Goal: Task Accomplishment & Management: Complete application form

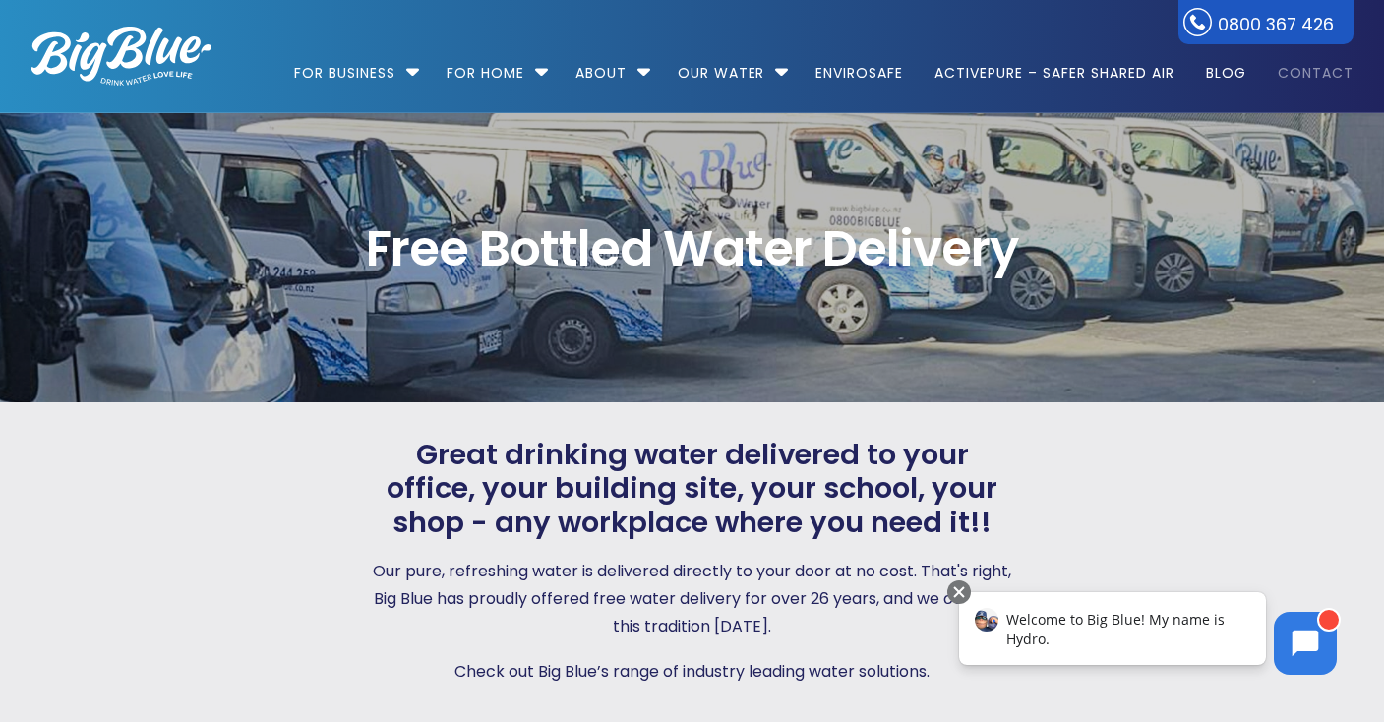
click at [1315, 72] on link "Contact" at bounding box center [1309, 63] width 90 height 127
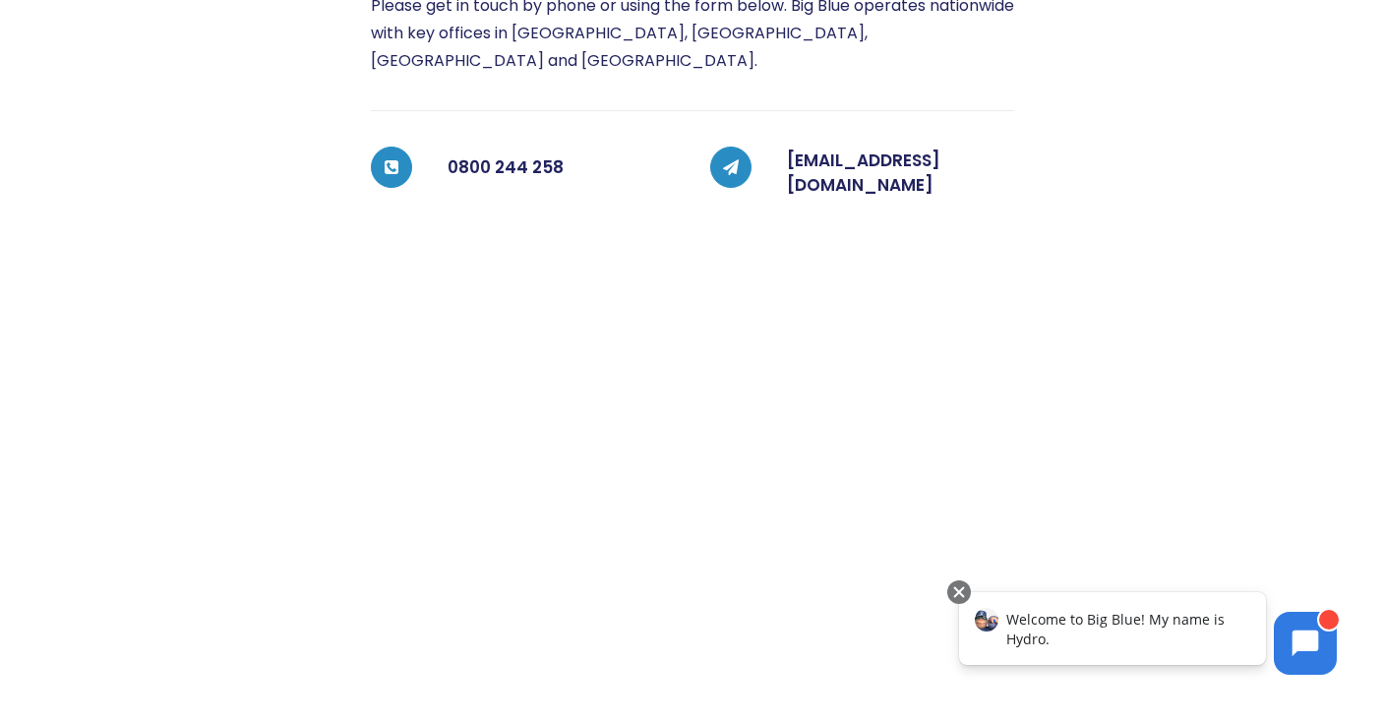
scroll to position [467, 0]
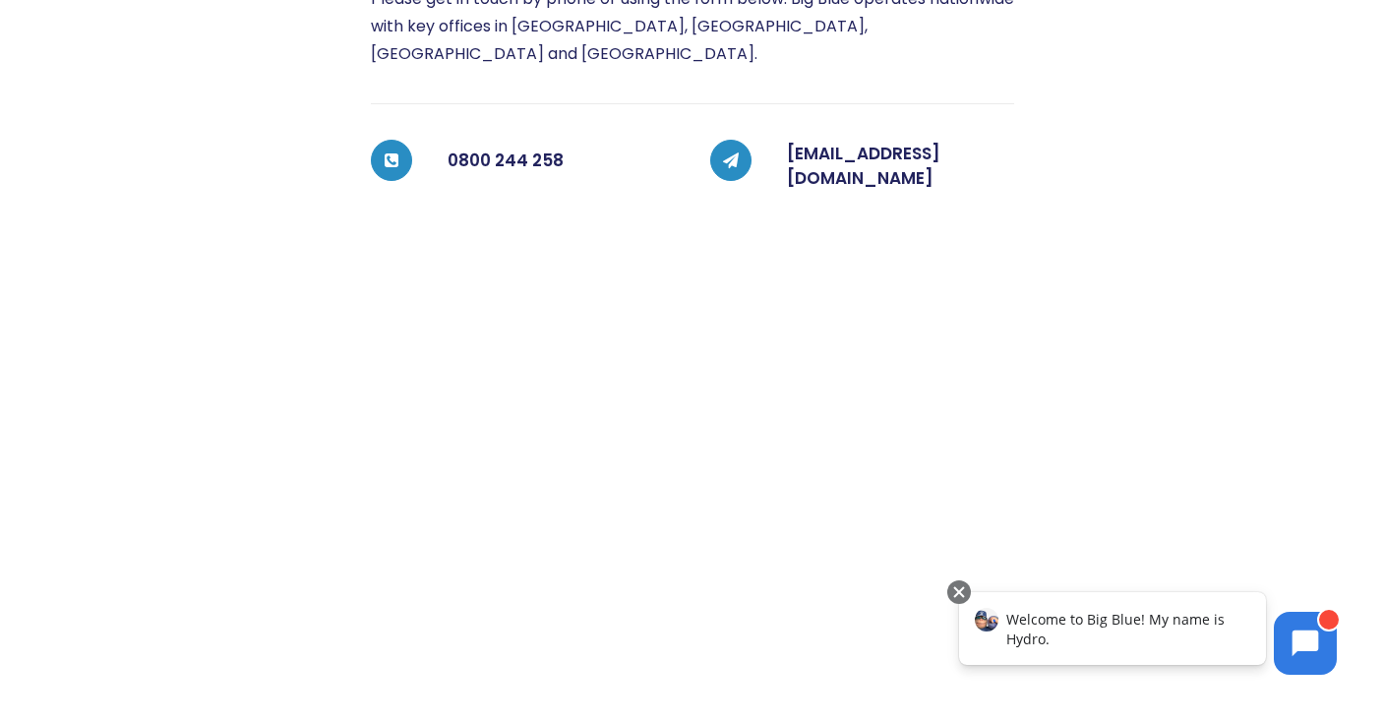
click at [1124, 627] on span "Welcome to Big Blue! My name is Hydro." at bounding box center [1115, 629] width 218 height 38
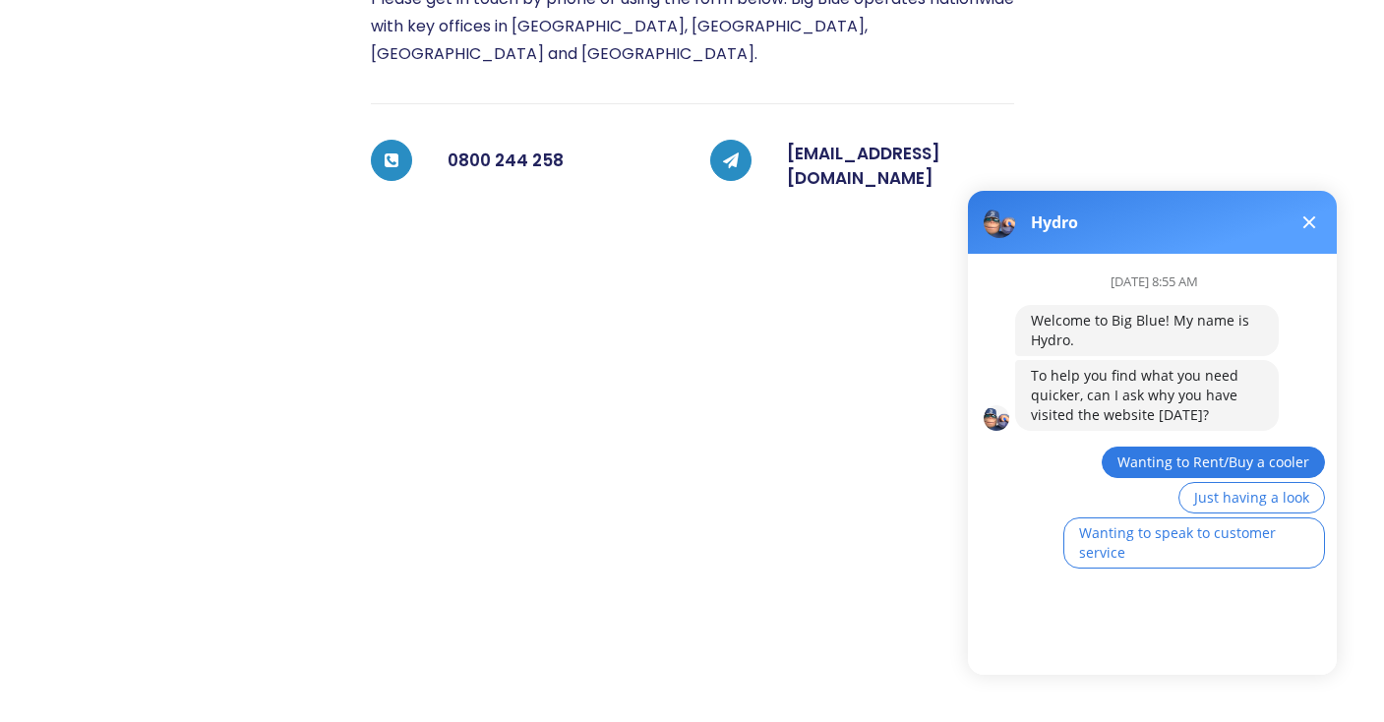
click at [1148, 460] on span "Wanting to Rent/Buy a cooler" at bounding box center [1213, 461] width 192 height 19
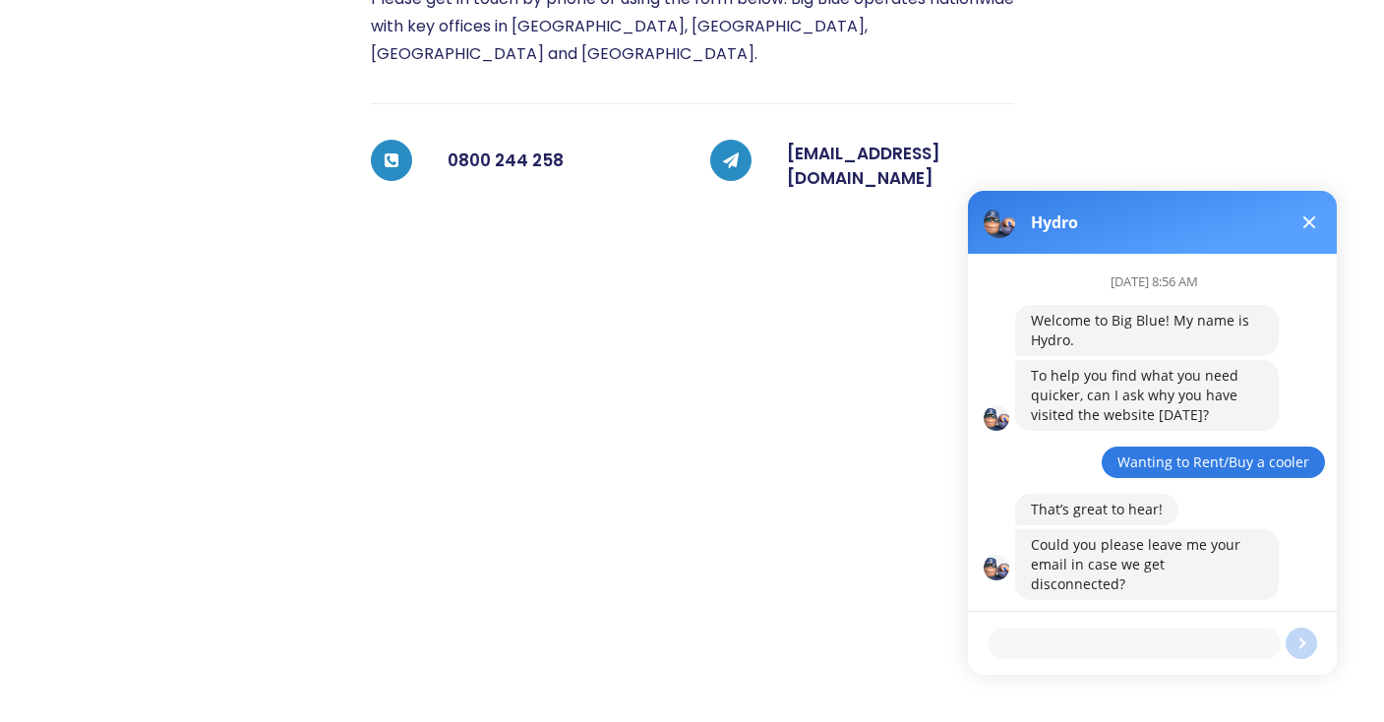
click at [1085, 638] on textarea at bounding box center [1134, 643] width 293 height 31
type textarea "[EMAIL_ADDRESS][DOMAIN_NAME]"
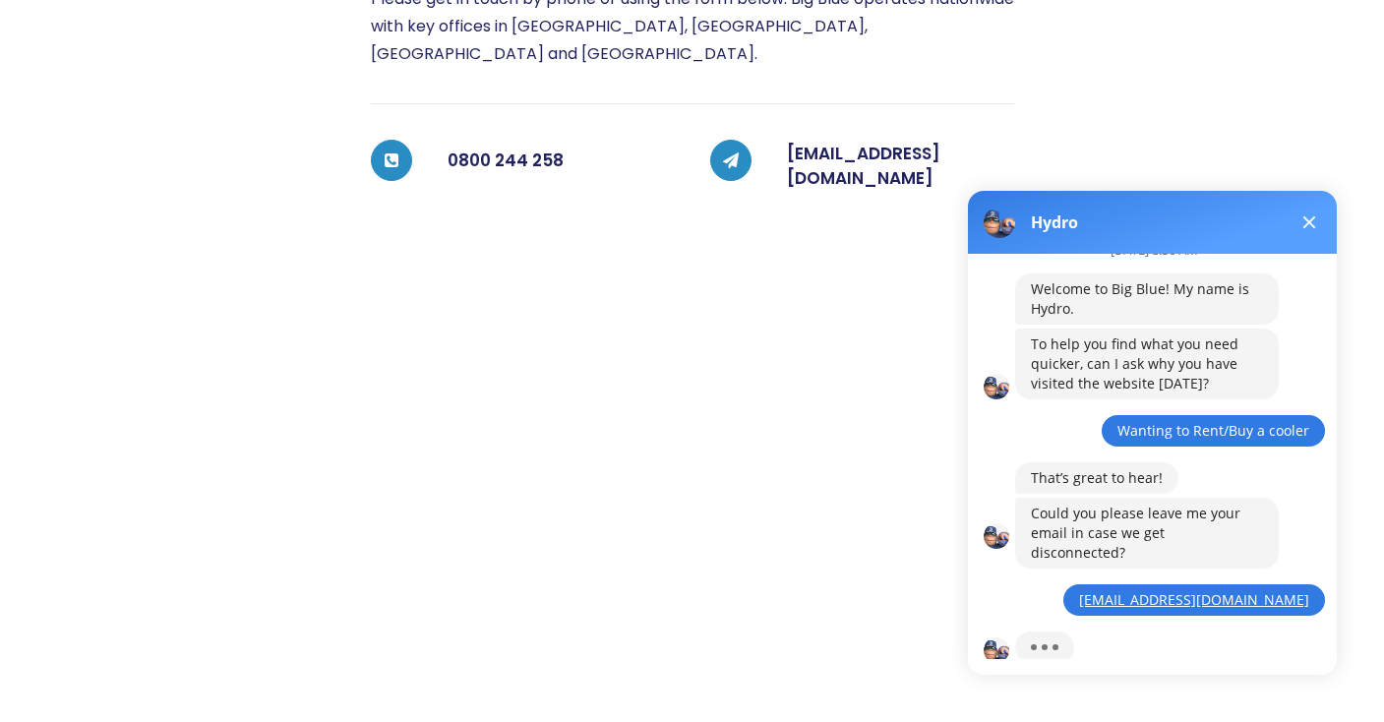
scroll to position [117, 0]
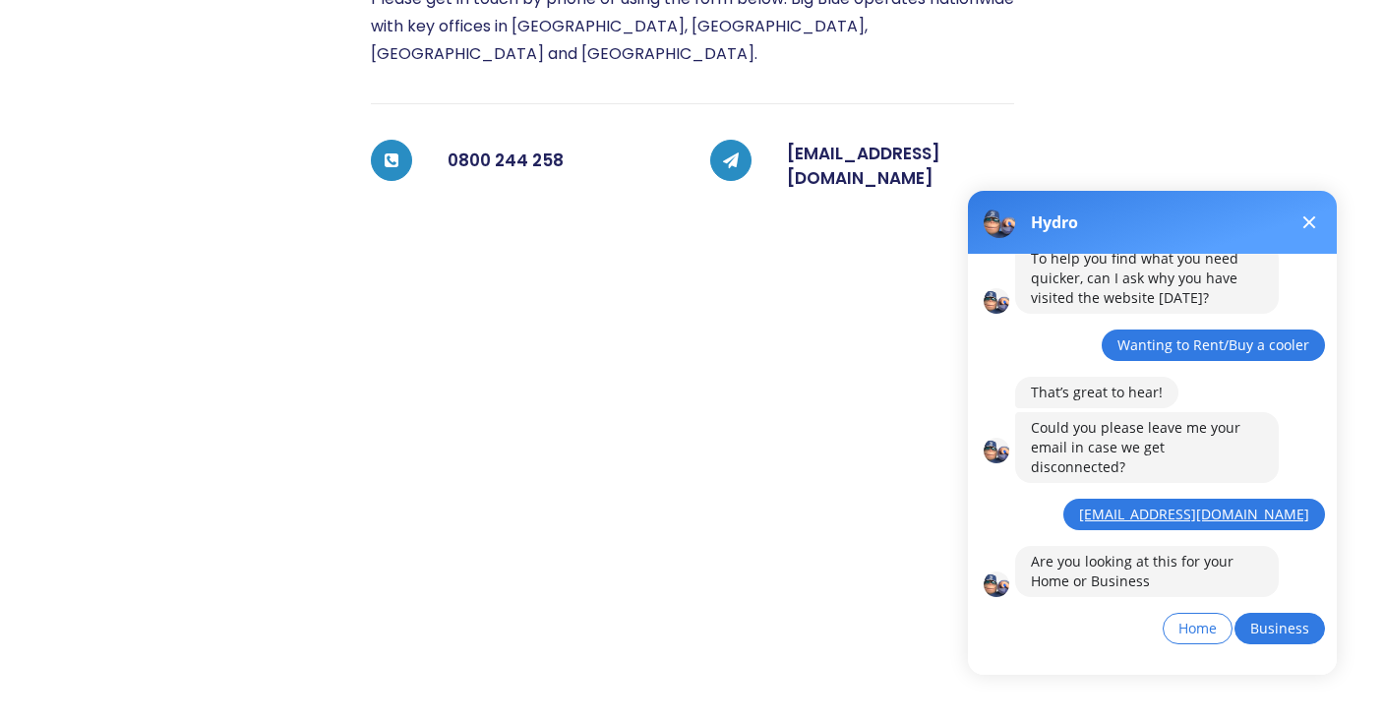
click at [1289, 619] on span "Business" at bounding box center [1279, 628] width 59 height 19
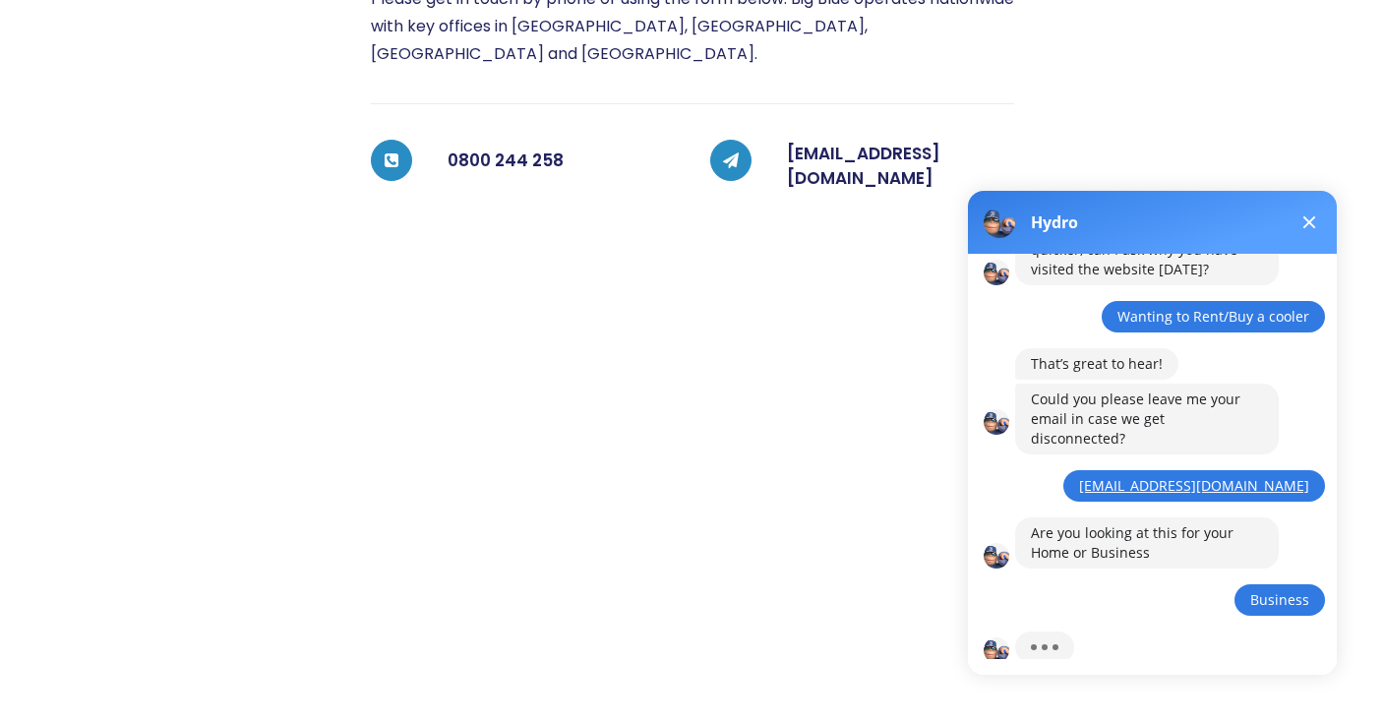
scroll to position [231, 0]
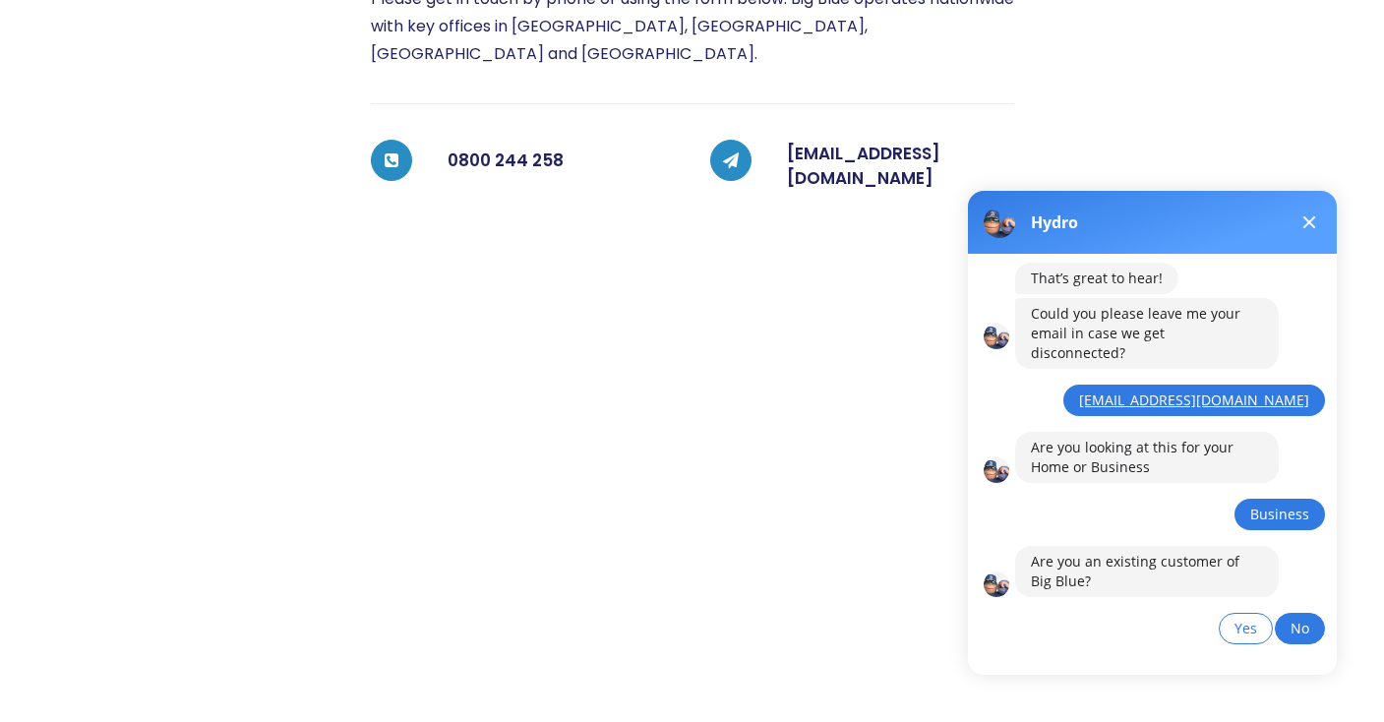
click at [1304, 619] on span "No" at bounding box center [1300, 628] width 19 height 19
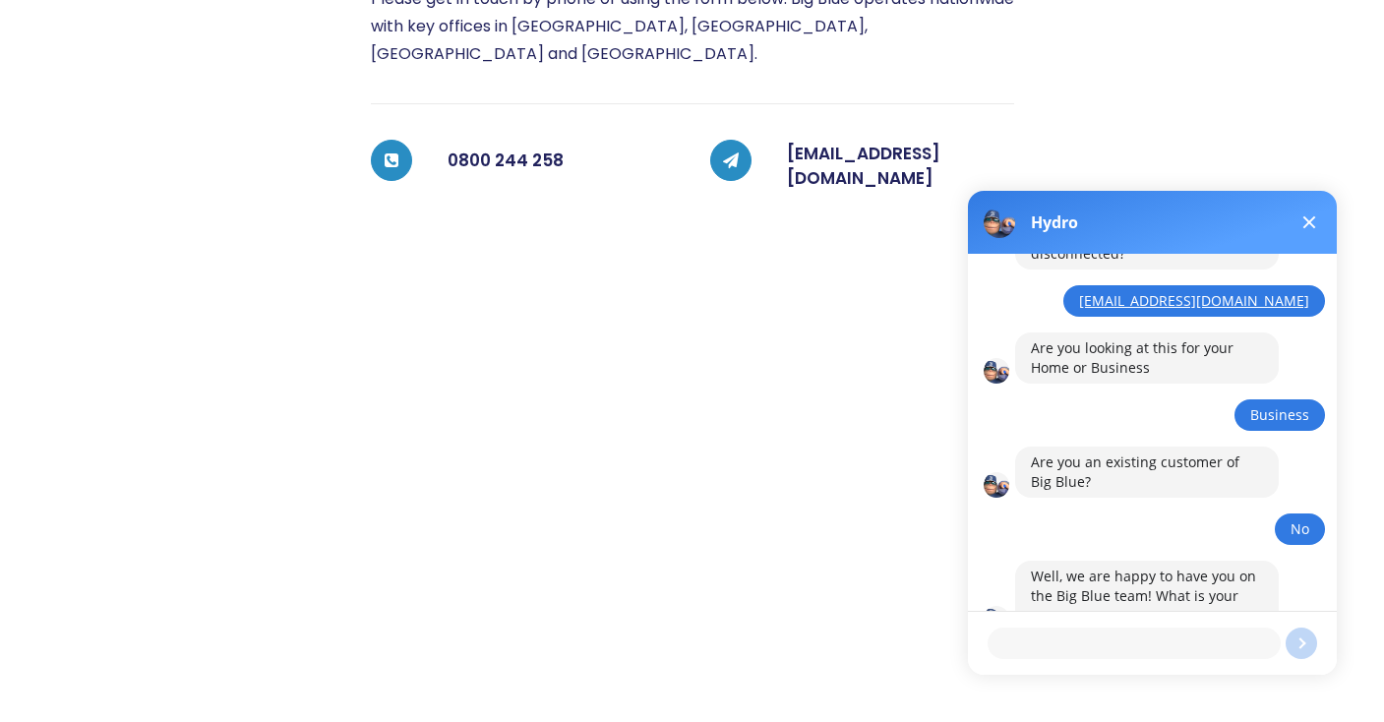
scroll to position [349, 0]
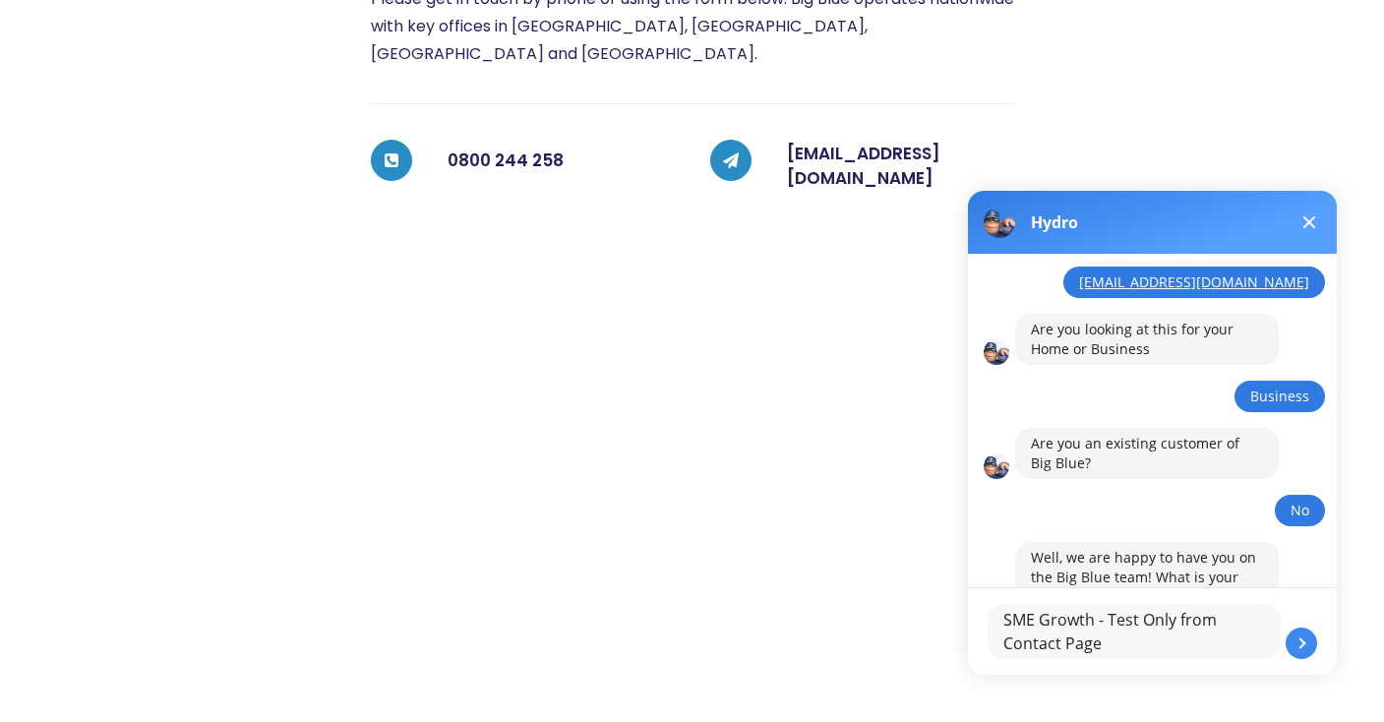
type textarea "SME Growth - Test Only from Contact Page"
click at [1306, 641] on button at bounding box center [1301, 643] width 31 height 31
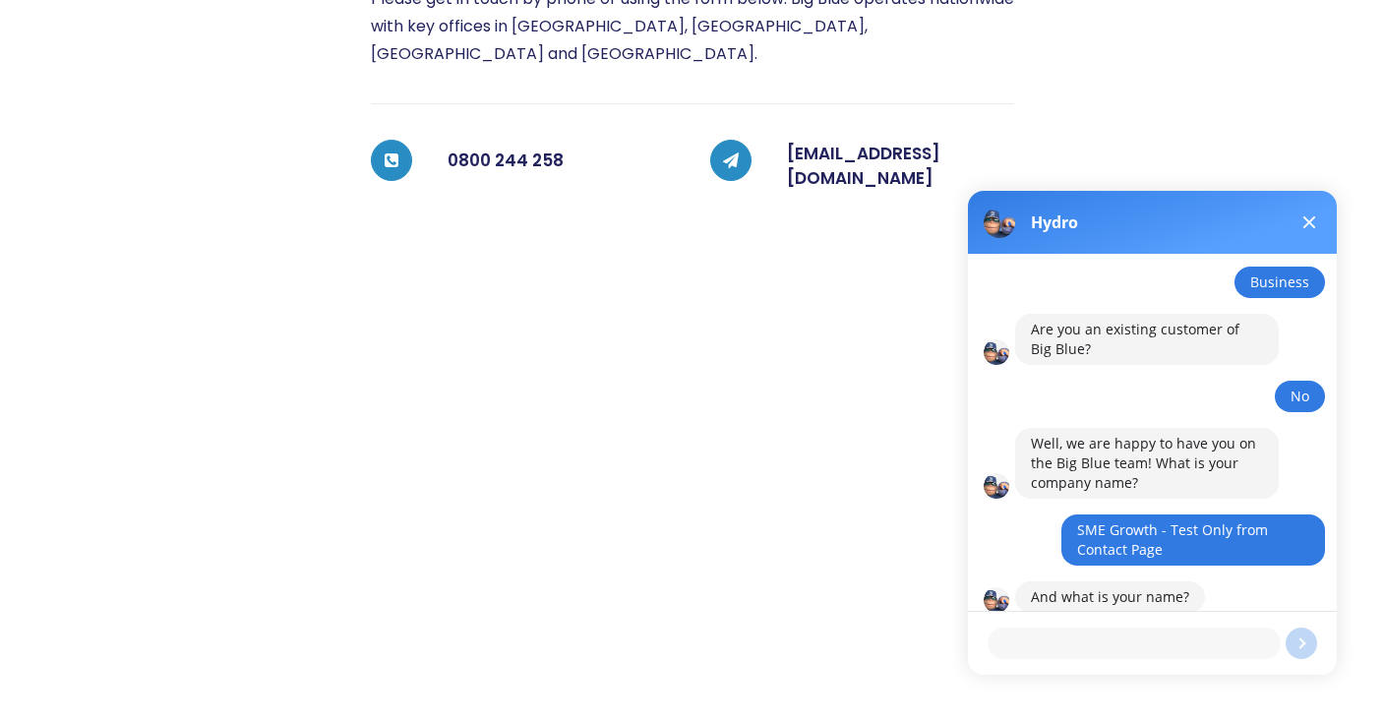
scroll to position [463, 0]
type textarea "Kirstie - Test Only"
click at [1295, 642] on button at bounding box center [1301, 643] width 31 height 31
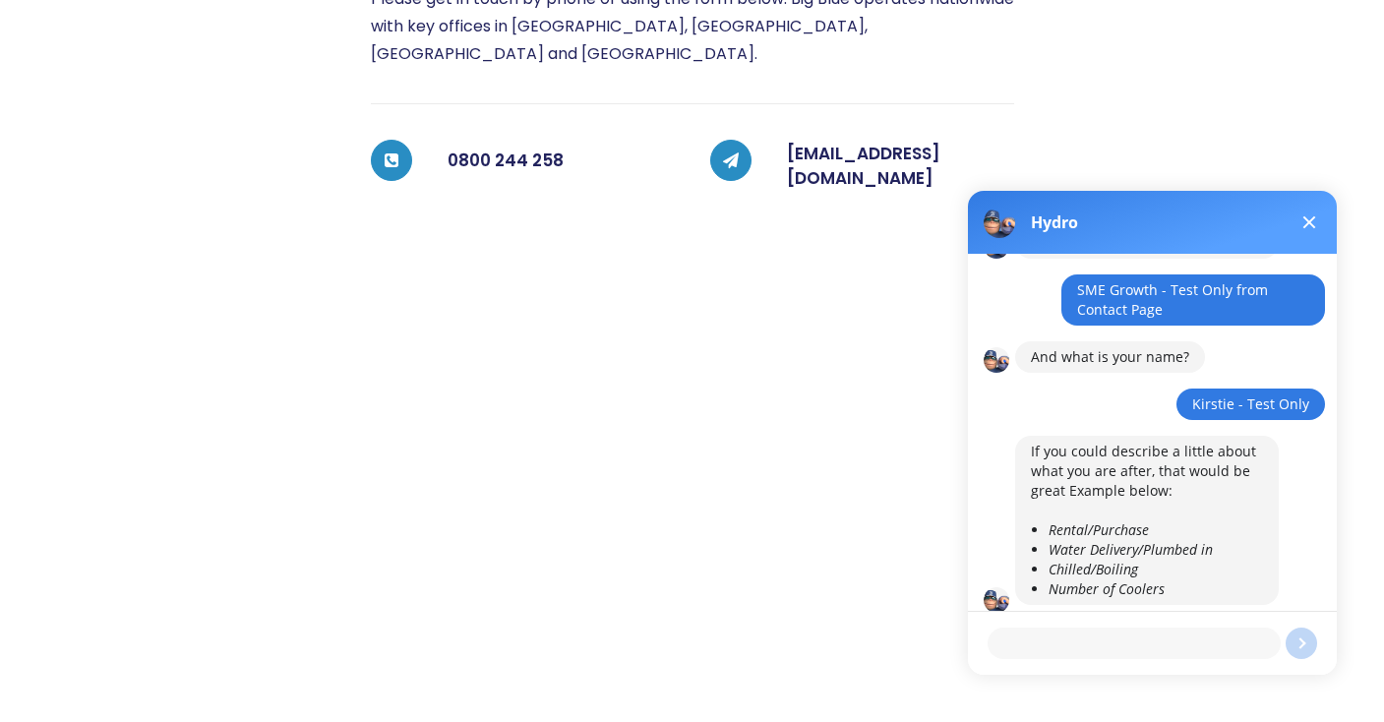
scroll to position [697, 0]
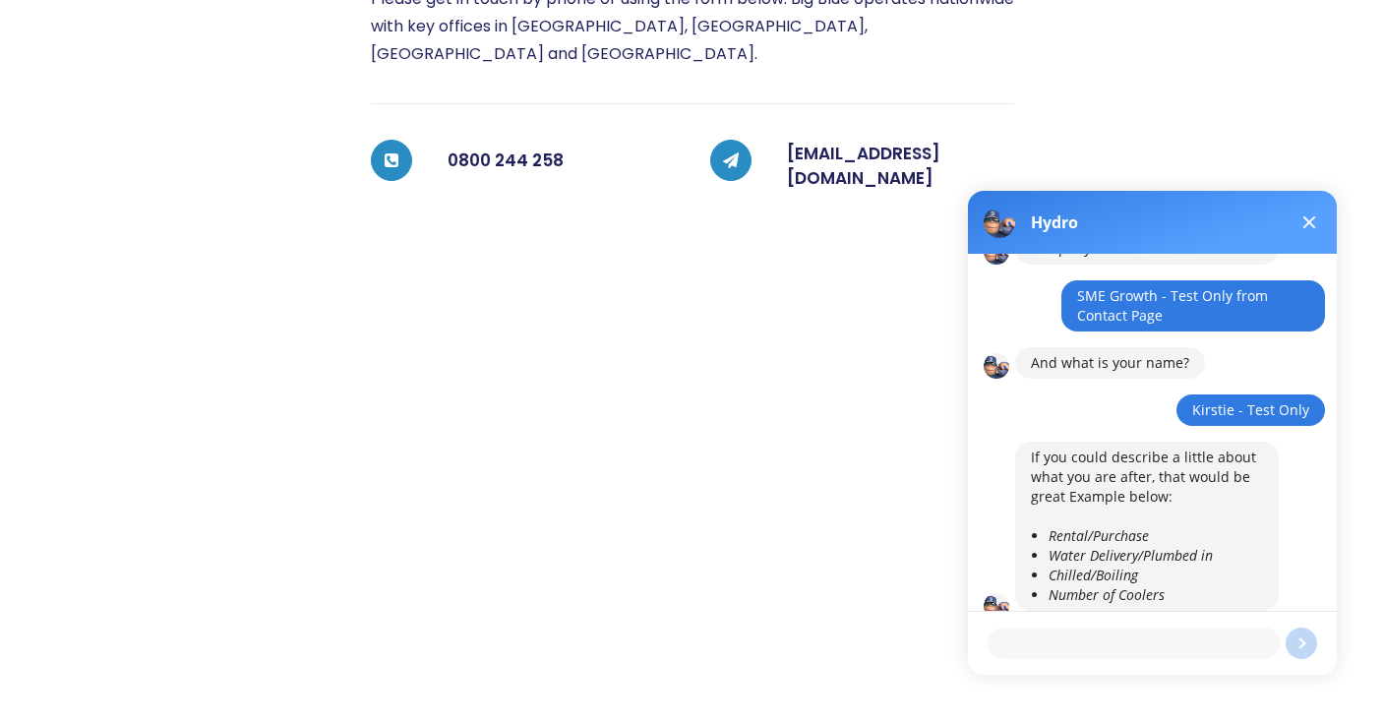
click at [1086, 647] on textarea at bounding box center [1134, 643] width 293 height 31
type textarea "Rental"
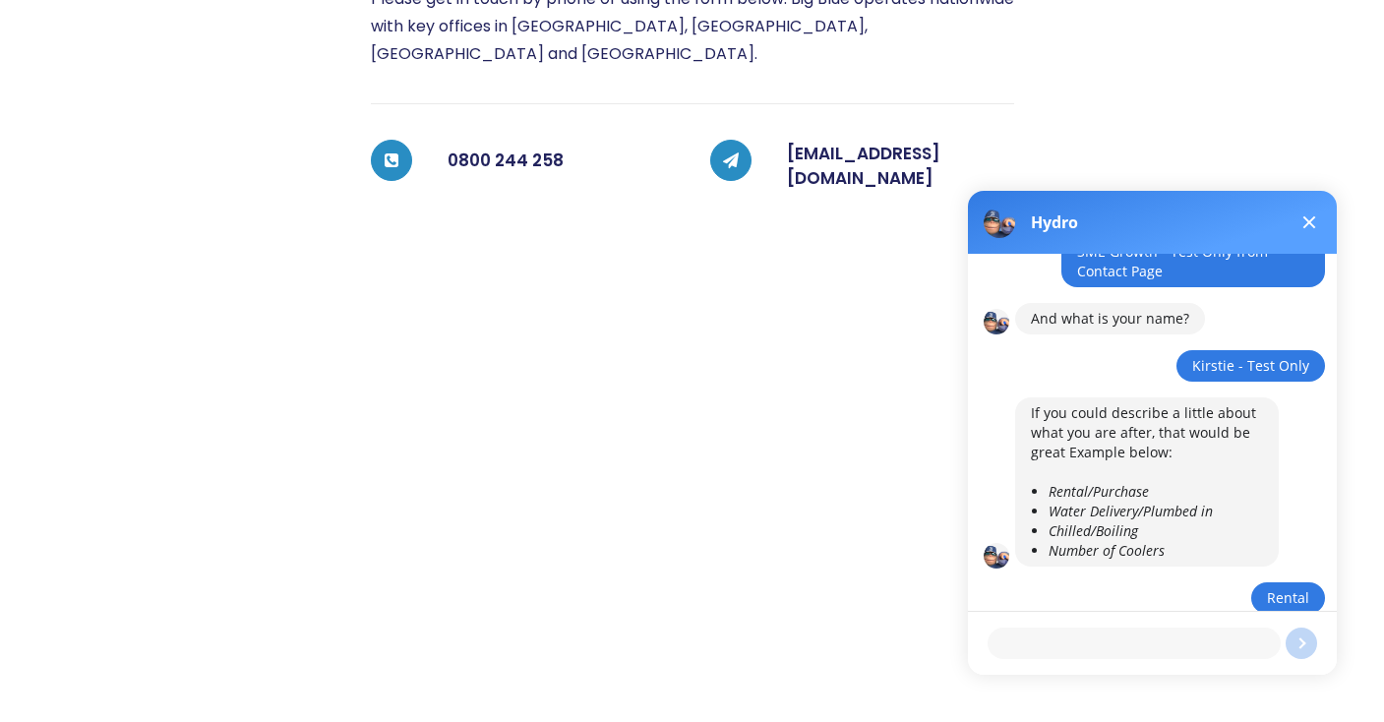
scroll to position [831, 0]
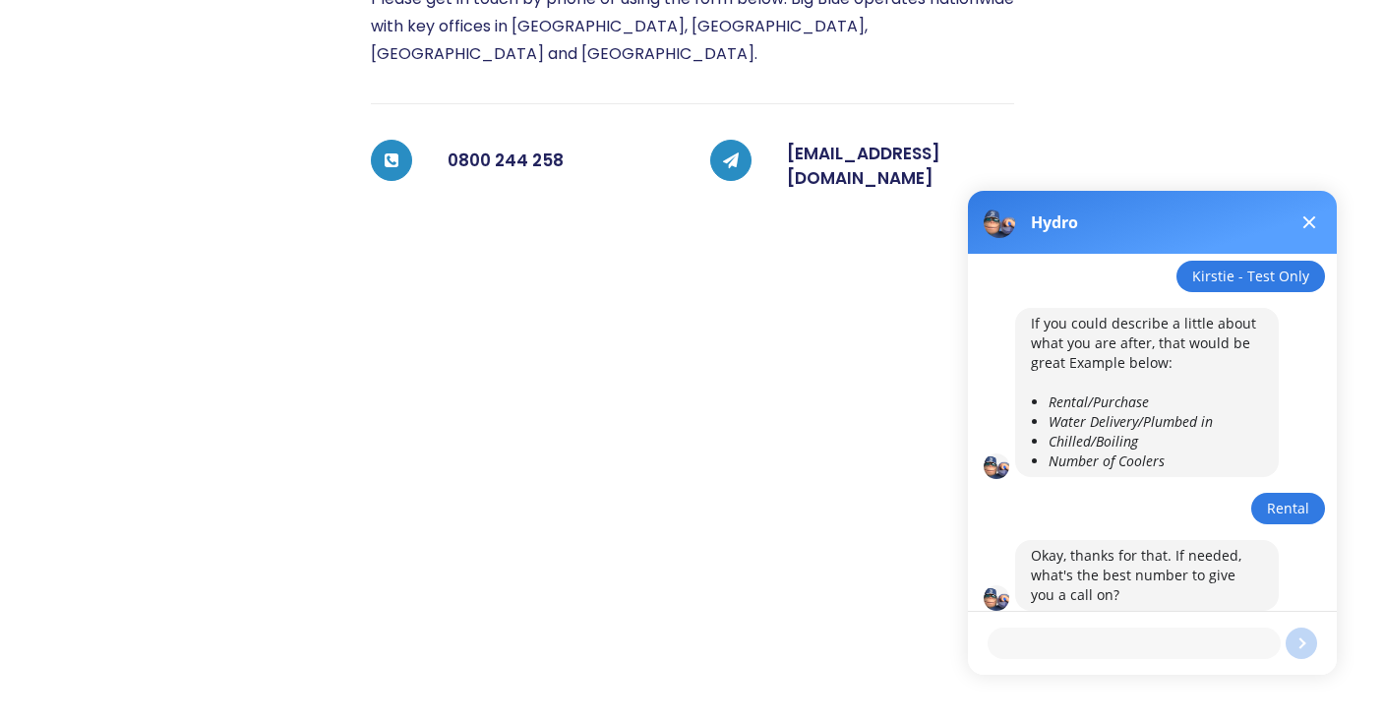
click at [1106, 641] on textarea at bounding box center [1134, 643] width 293 height 31
type textarea "021 111 112"
click at [1300, 643] on button at bounding box center [1301, 643] width 31 height 31
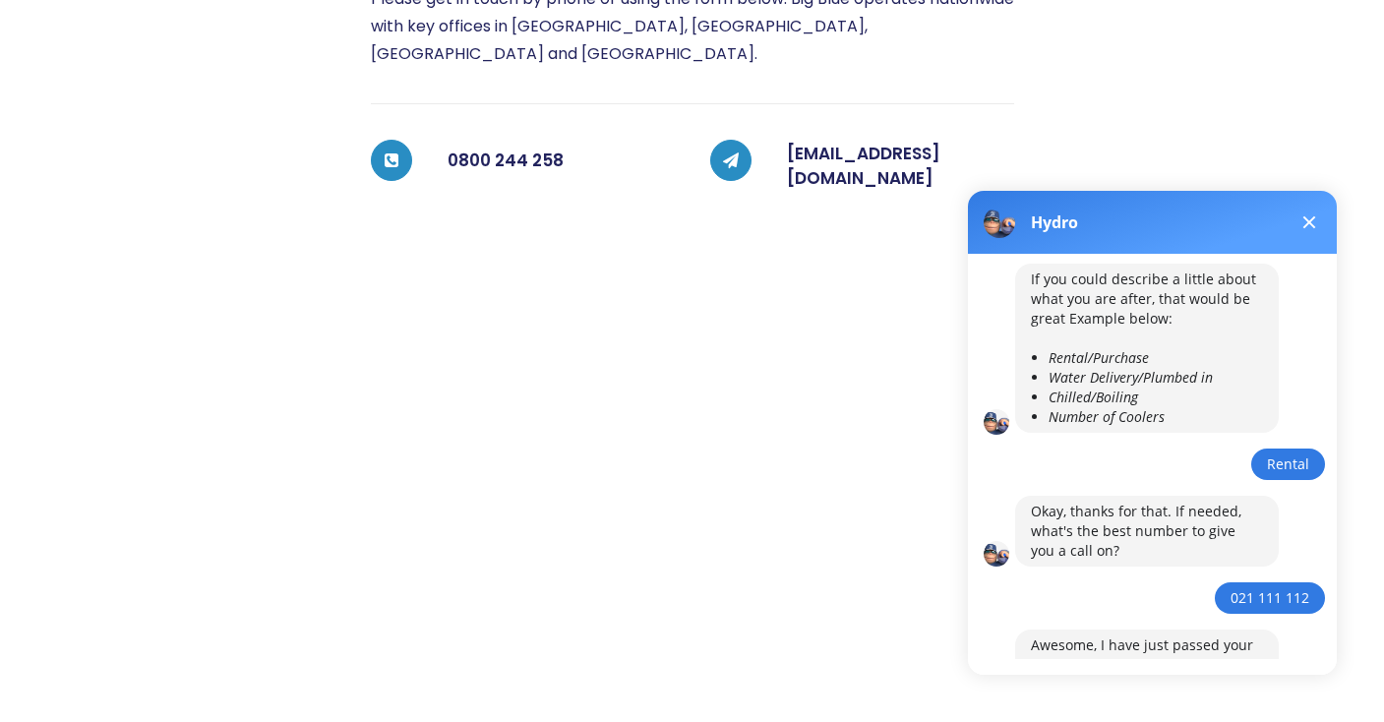
scroll to position [948, 0]
